Goal: Transaction & Acquisition: Purchase product/service

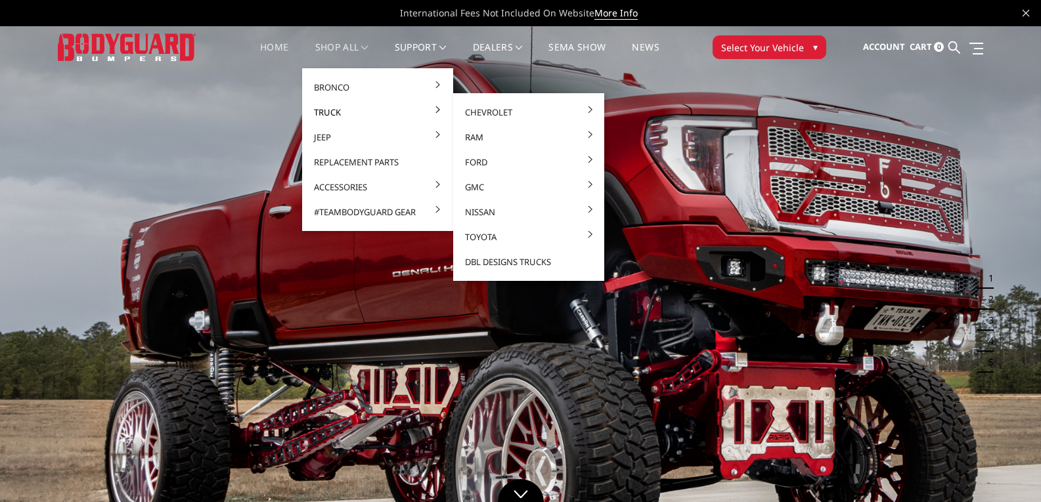
click at [341, 106] on link "Truck" at bounding box center [377, 112] width 141 height 25
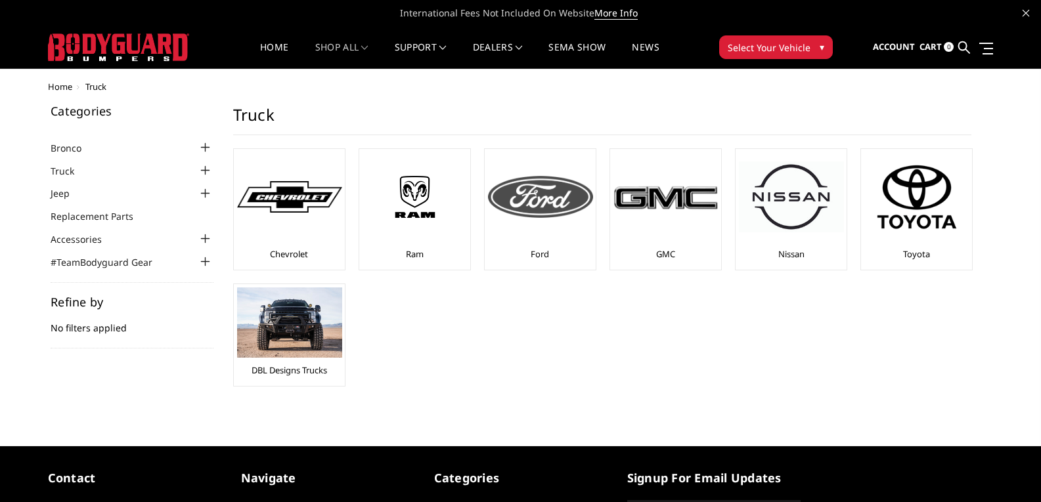
click at [515, 194] on img at bounding box center [540, 197] width 105 height 42
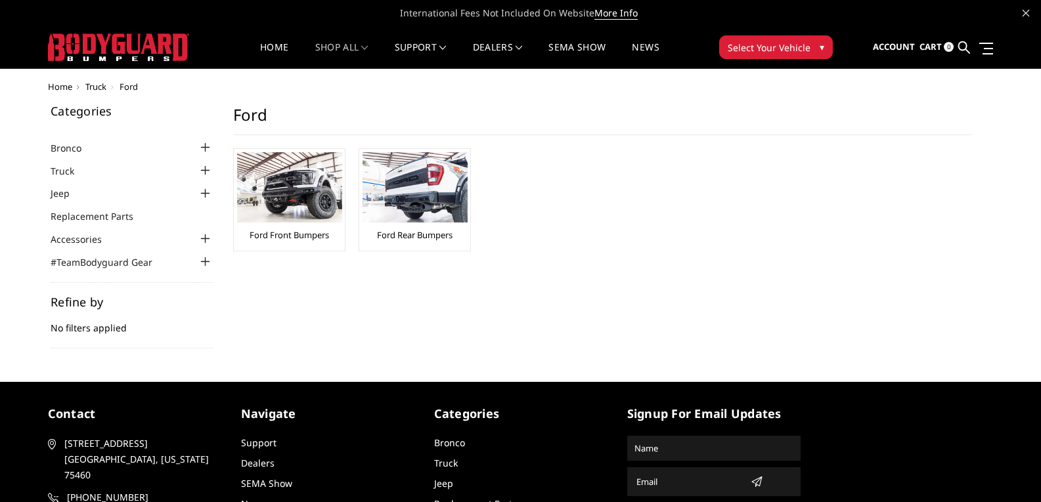
click at [204, 165] on div at bounding box center [206, 171] width 16 height 16
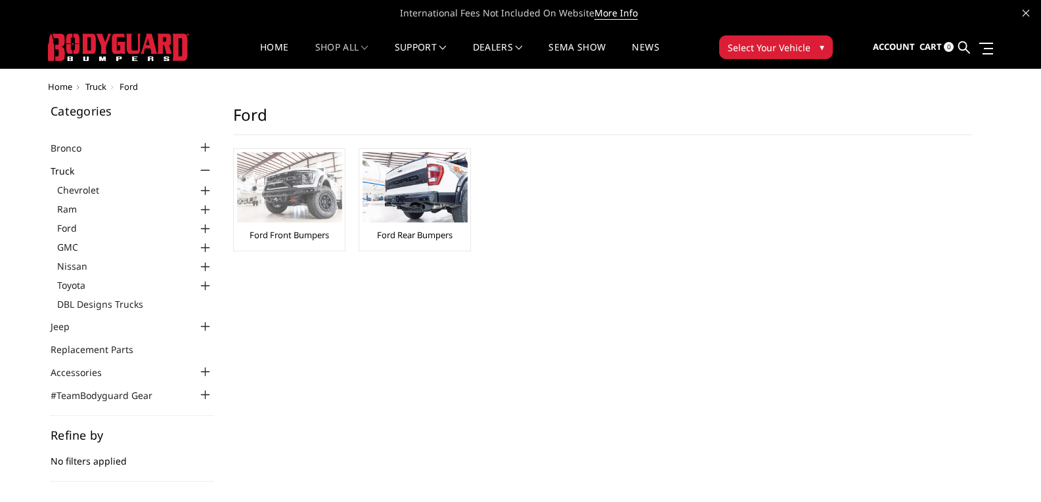
click at [318, 207] on img at bounding box center [289, 187] width 105 height 70
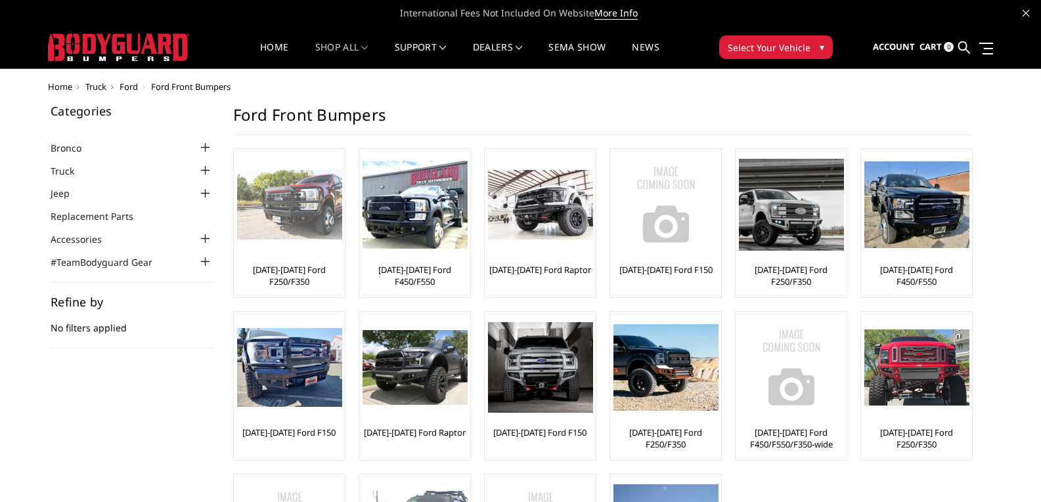
click at [302, 219] on img at bounding box center [289, 205] width 105 height 70
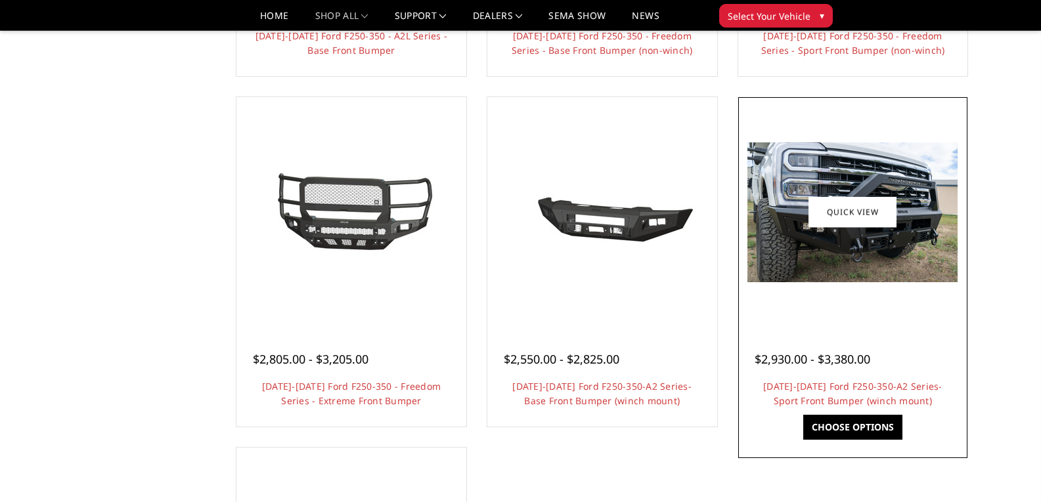
scroll to position [788, 0]
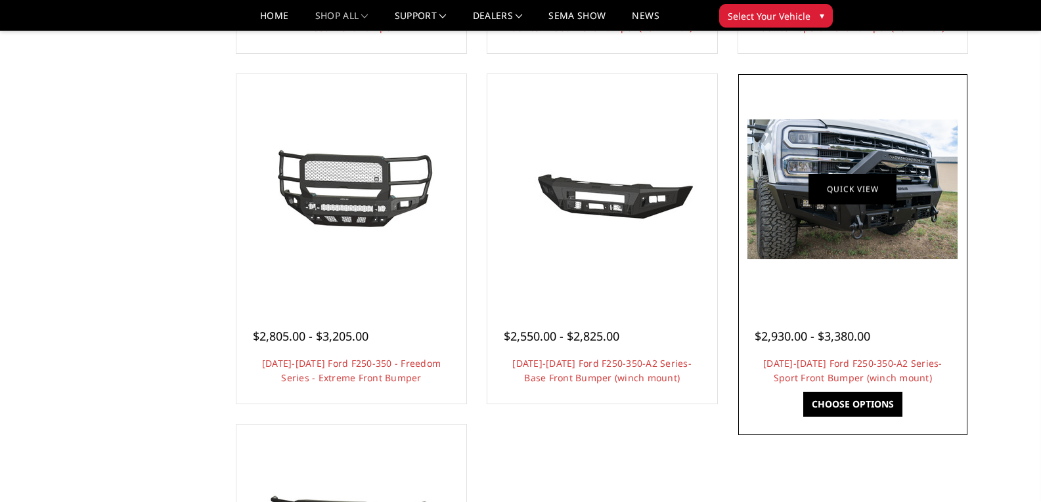
click at [878, 185] on link "Quick view" at bounding box center [852, 189] width 88 height 31
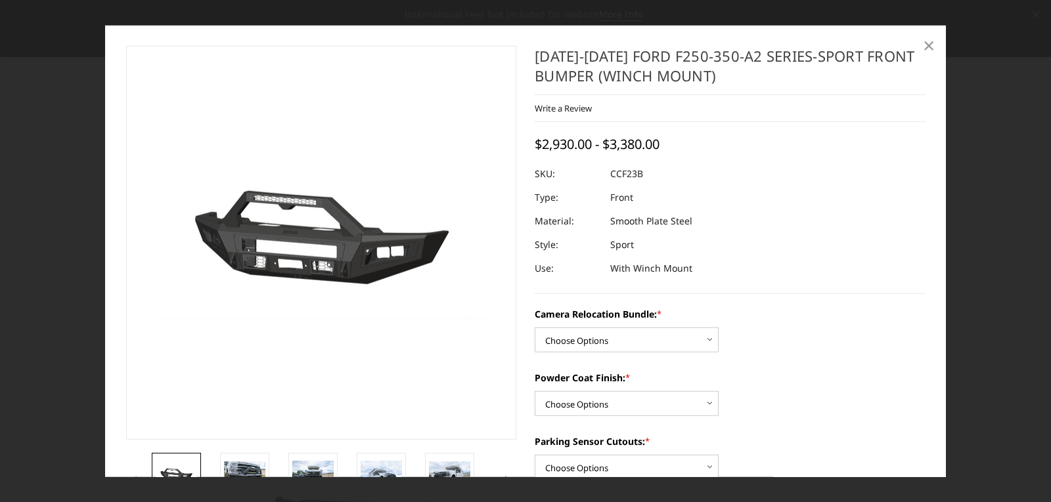
click at [932, 47] on span "×" at bounding box center [928, 45] width 12 height 28
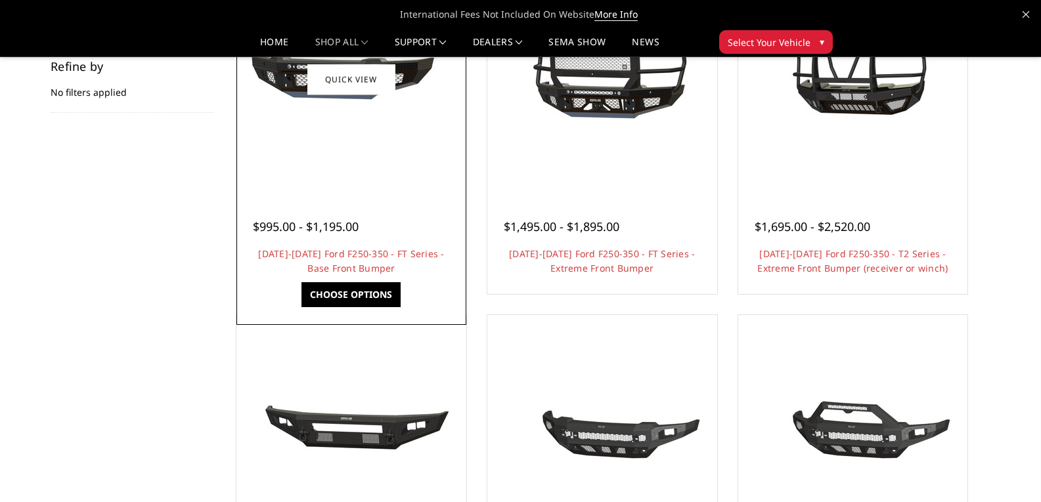
scroll to position [131, 0]
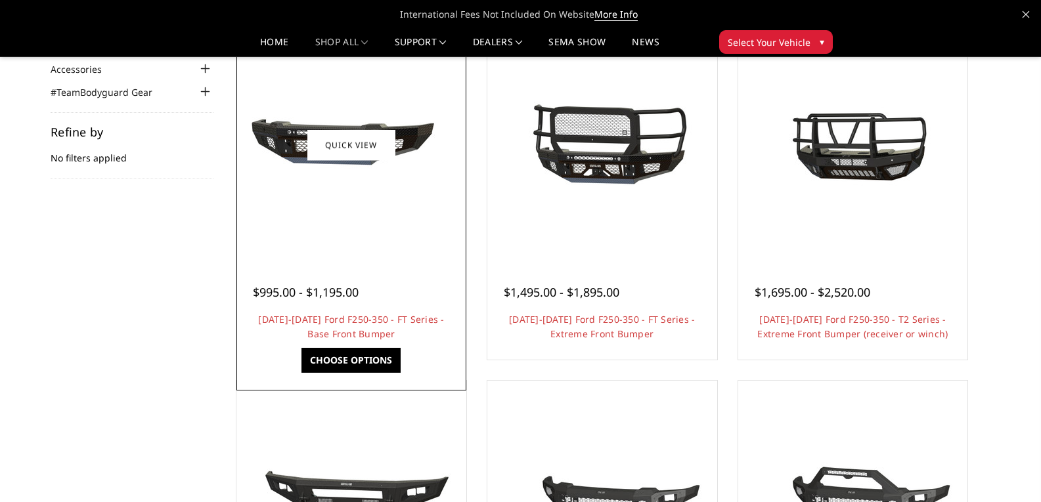
click at [370, 183] on img at bounding box center [351, 145] width 210 height 98
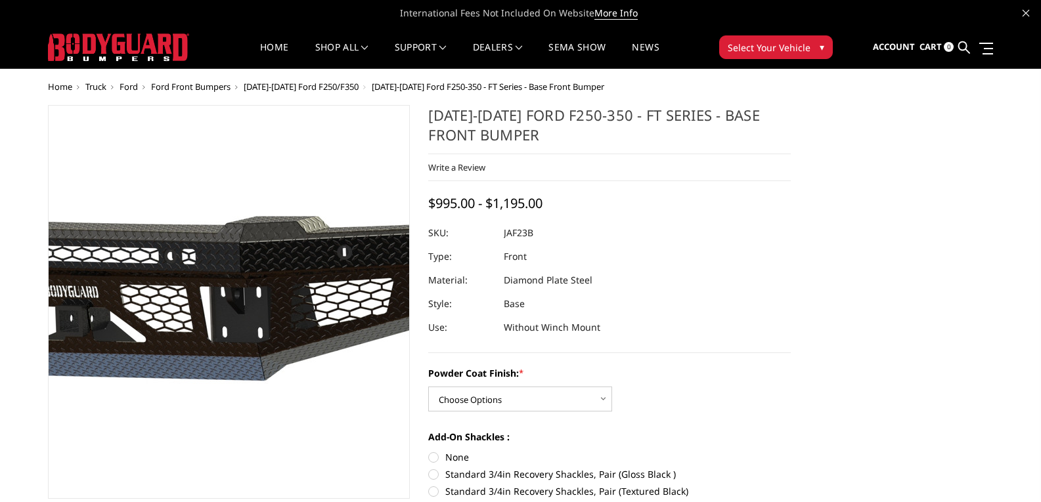
click at [263, 300] on img at bounding box center [184, 302] width 840 height 393
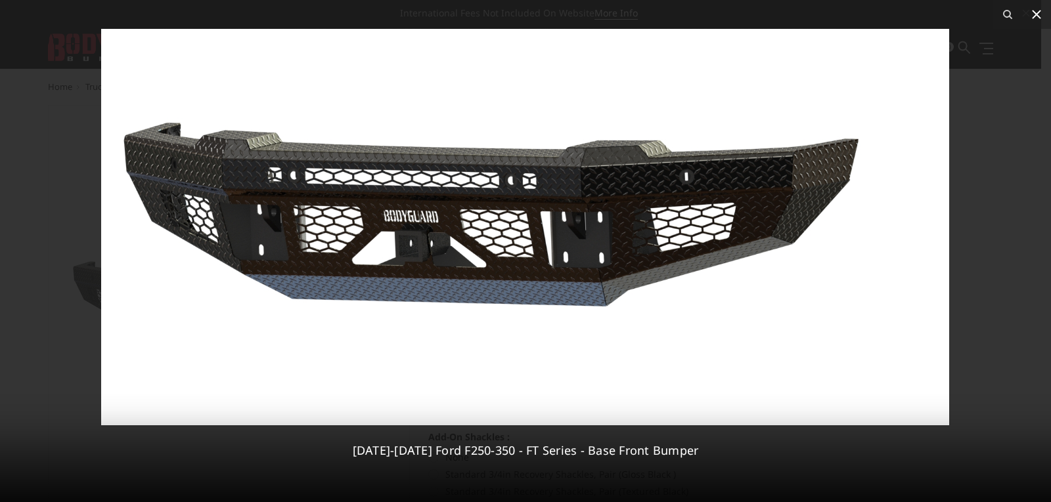
click at [1039, 11] on icon at bounding box center [1035, 14] width 9 height 9
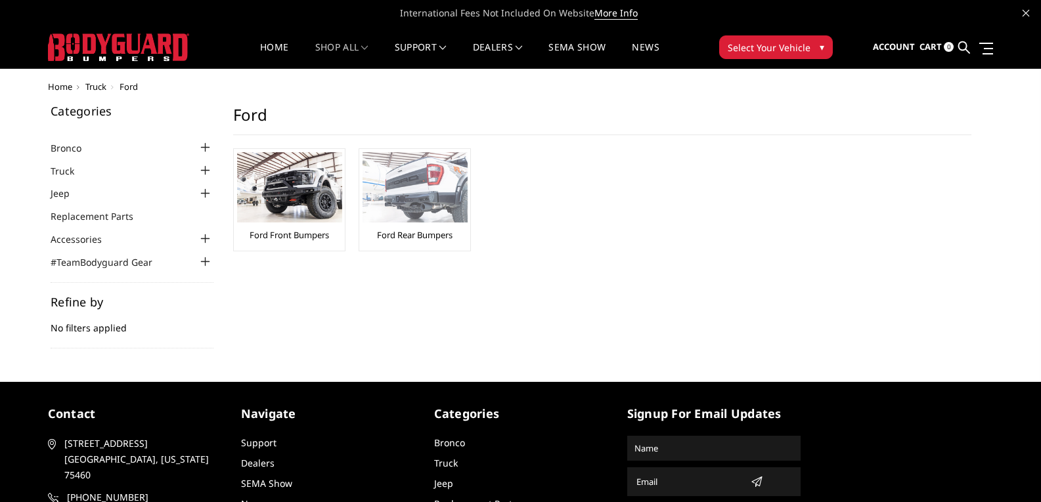
click at [432, 219] on img at bounding box center [414, 187] width 105 height 70
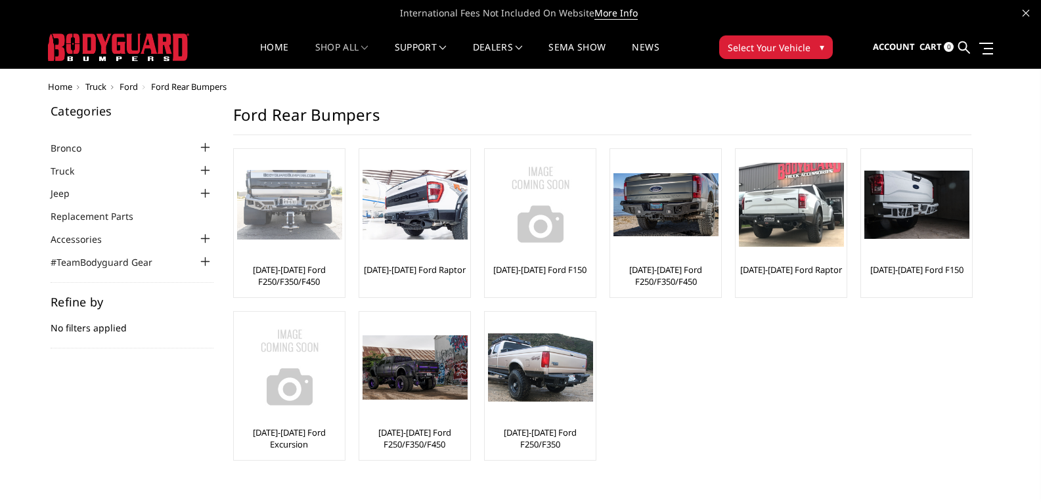
click at [303, 248] on div at bounding box center [289, 204] width 105 height 105
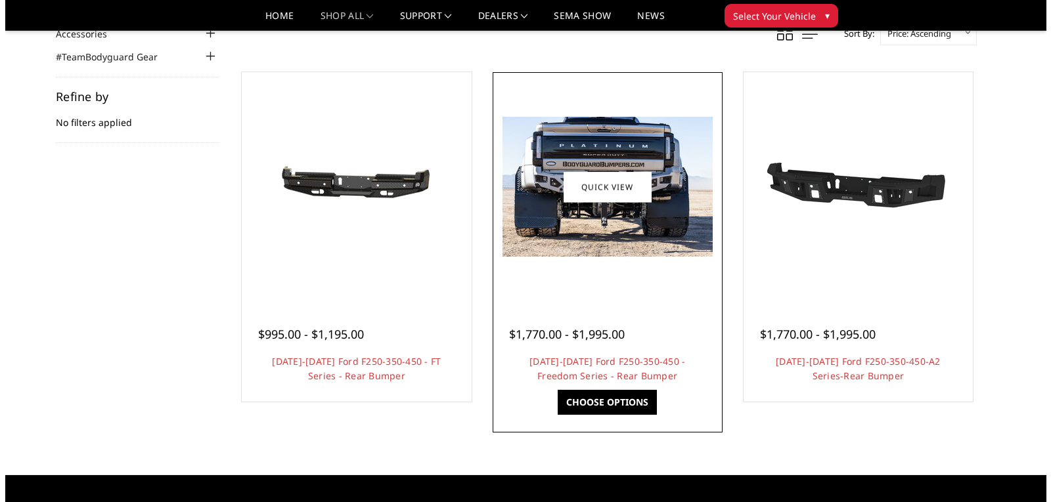
scroll to position [197, 0]
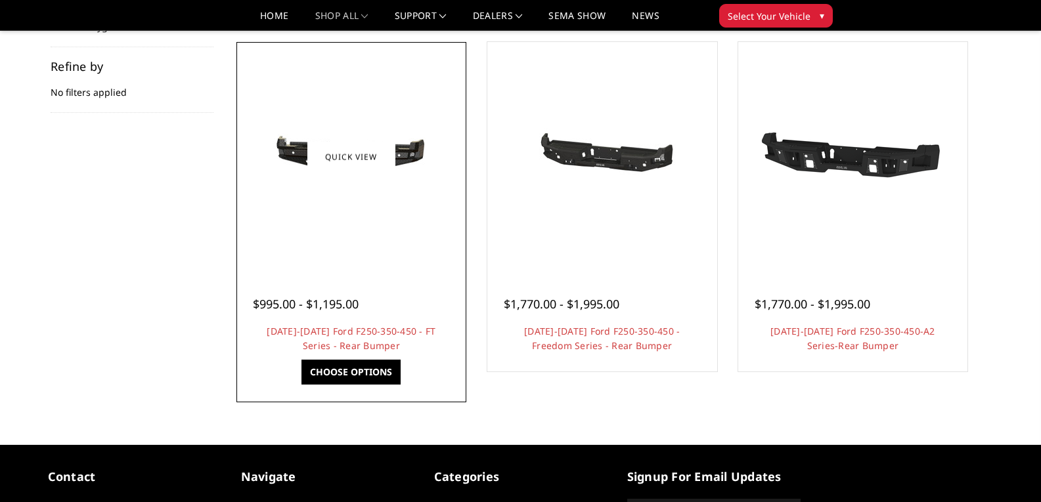
click at [368, 295] on div "$995.00 - $1,195.00" at bounding box center [322, 304] width 138 height 18
click at [376, 155] on link "Quick view" at bounding box center [351, 156] width 88 height 31
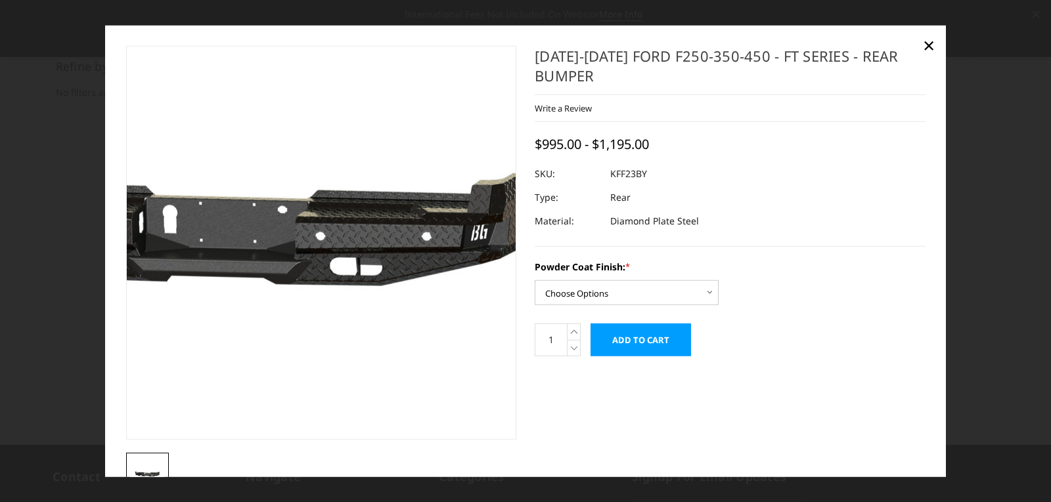
click at [389, 246] on img at bounding box center [236, 243] width 840 height 400
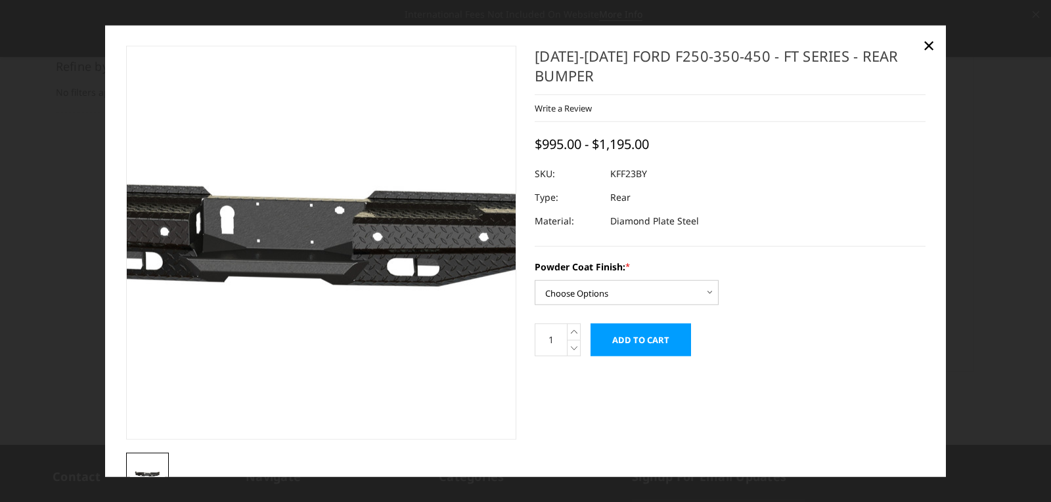
click at [340, 229] on img at bounding box center [293, 244] width 840 height 400
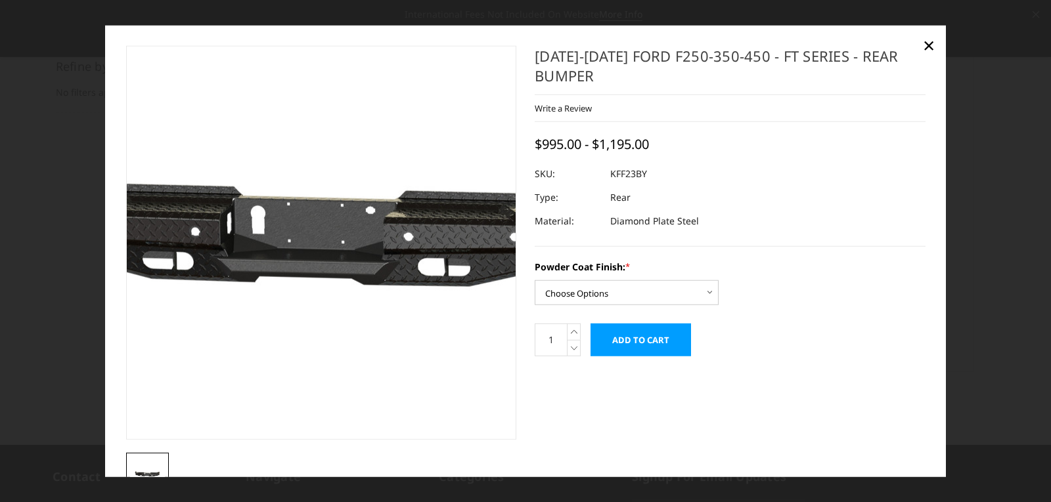
click at [314, 238] on img at bounding box center [324, 243] width 840 height 400
click at [318, 233] on img at bounding box center [320, 243] width 840 height 400
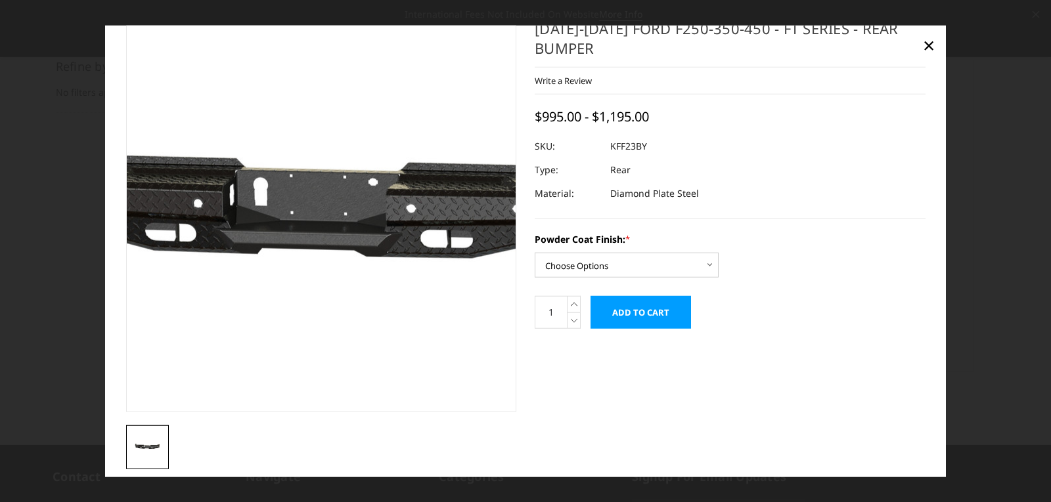
scroll to position [40, 0]
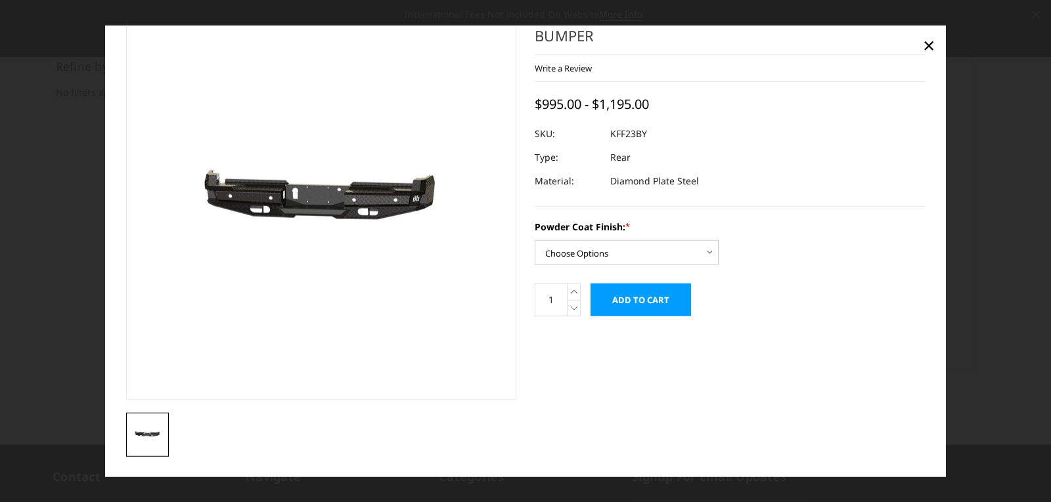
click at [159, 431] on img at bounding box center [147, 435] width 35 height 16
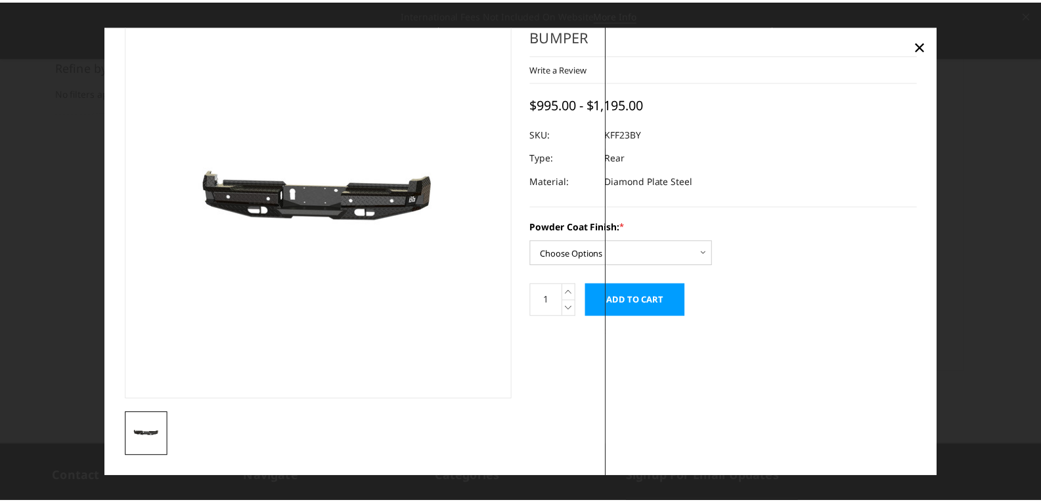
scroll to position [0, 0]
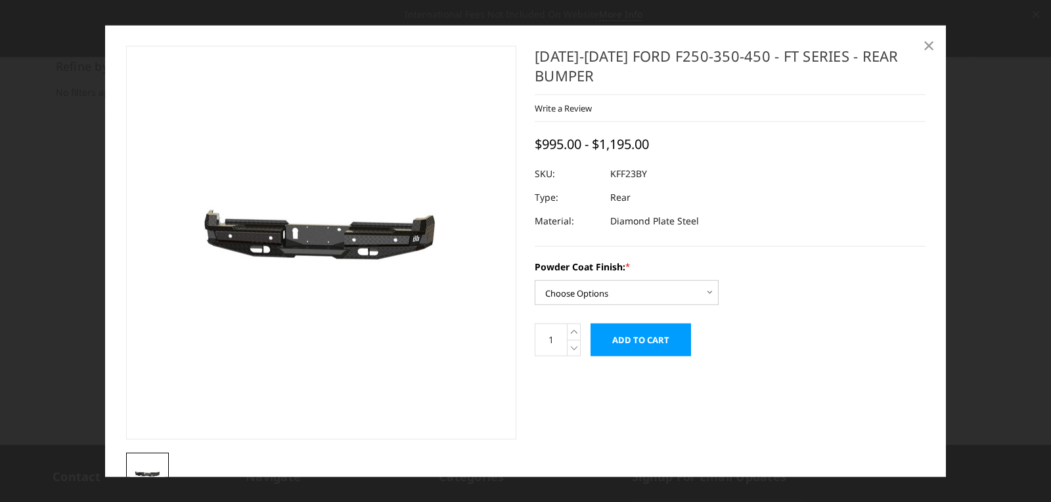
click at [928, 47] on span "×" at bounding box center [928, 45] width 12 height 28
